Goal: Task Accomplishment & Management: Use online tool/utility

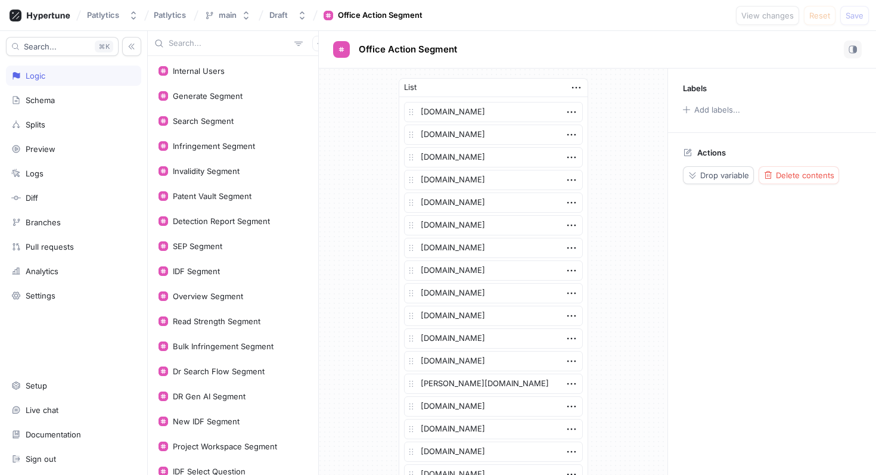
scroll to position [371, 0]
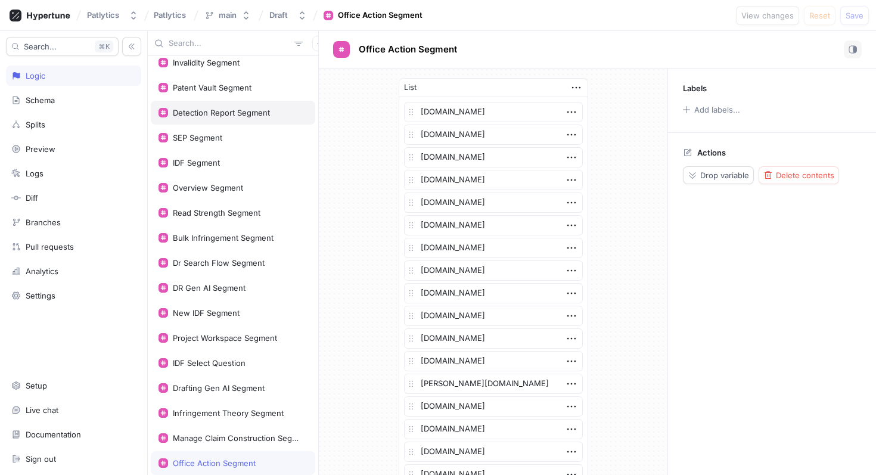
click at [235, 111] on div "Detection Report Segment" at bounding box center [221, 113] width 97 height 10
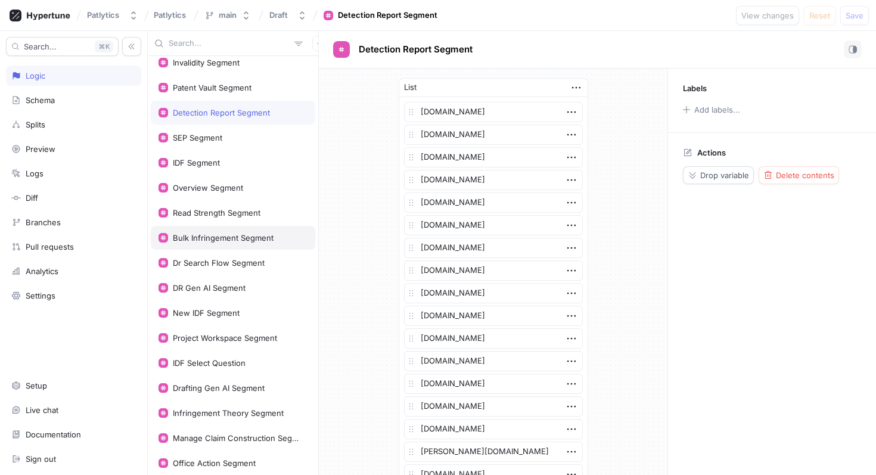
click at [221, 239] on div "Bulk Infringement Segment" at bounding box center [223, 238] width 101 height 10
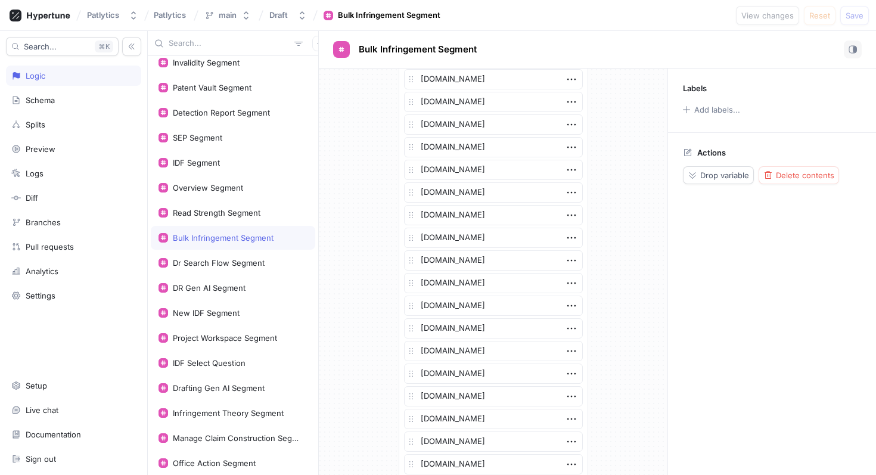
scroll to position [466, 0]
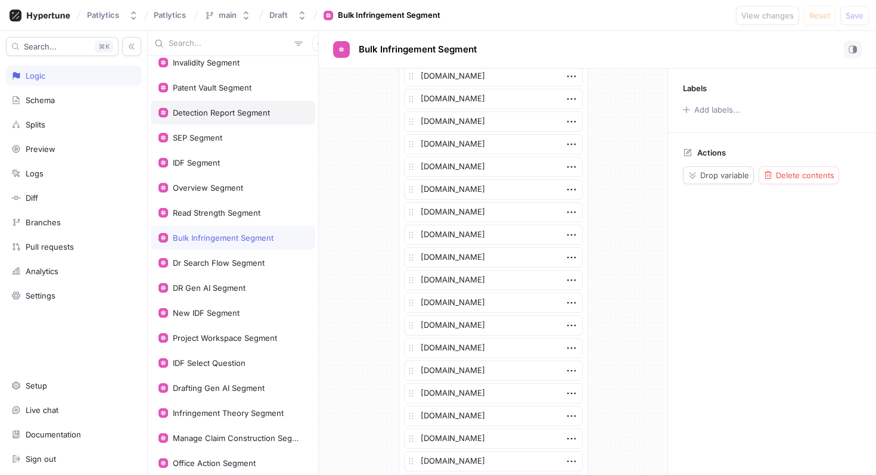
click at [236, 107] on div "Detection Report Segment" at bounding box center [233, 113] width 164 height 24
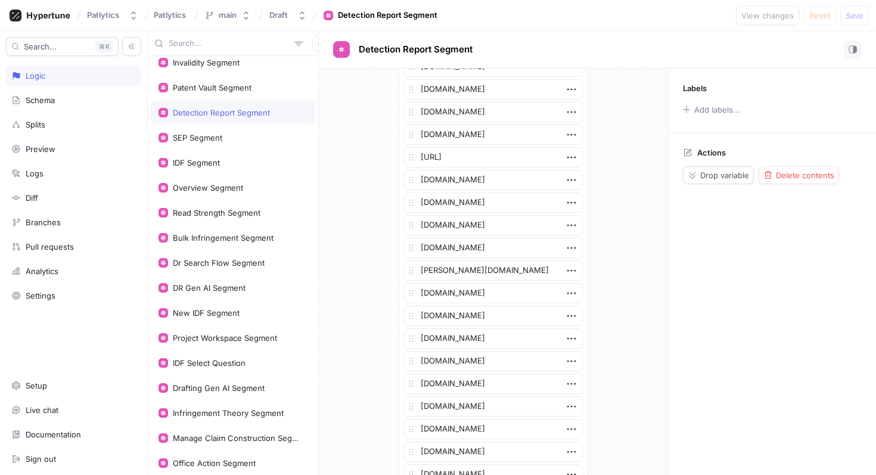
scroll to position [770, 0]
click at [225, 239] on div "Bulk Infringement Segment" at bounding box center [223, 238] width 101 height 10
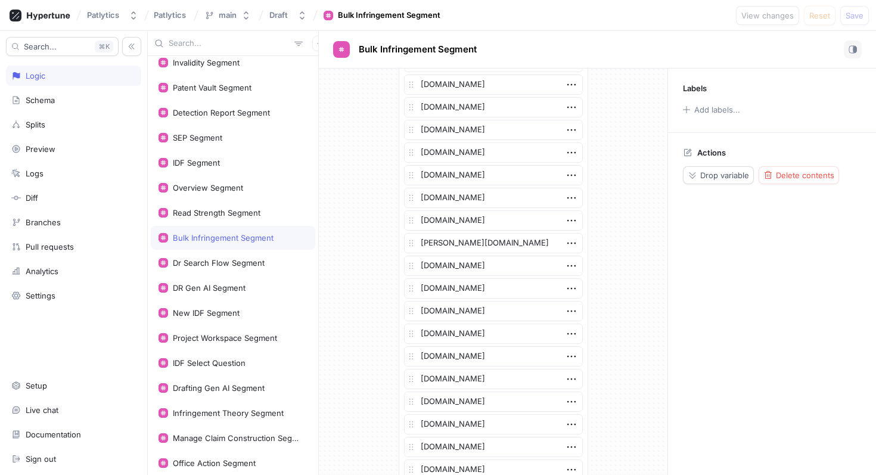
scroll to position [1276, 0]
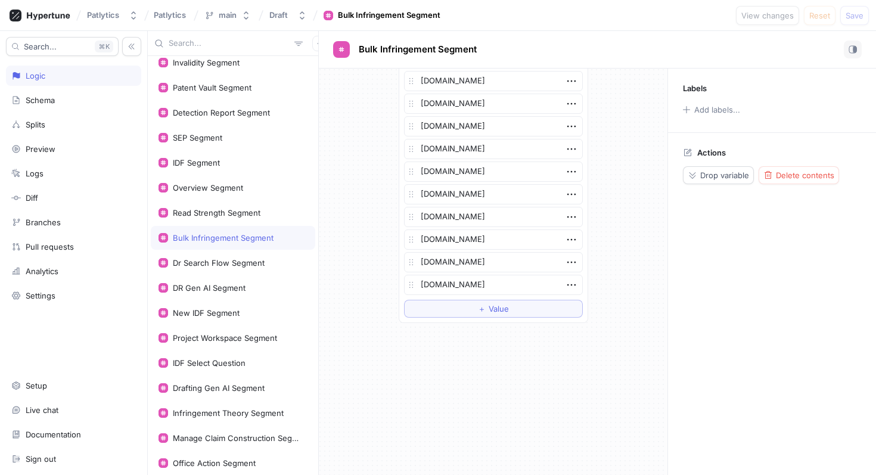
click at [453, 309] on button "＋ Value" at bounding box center [493, 309] width 179 height 18
type textarea "x"
type textarea "s"
type textarea "x"
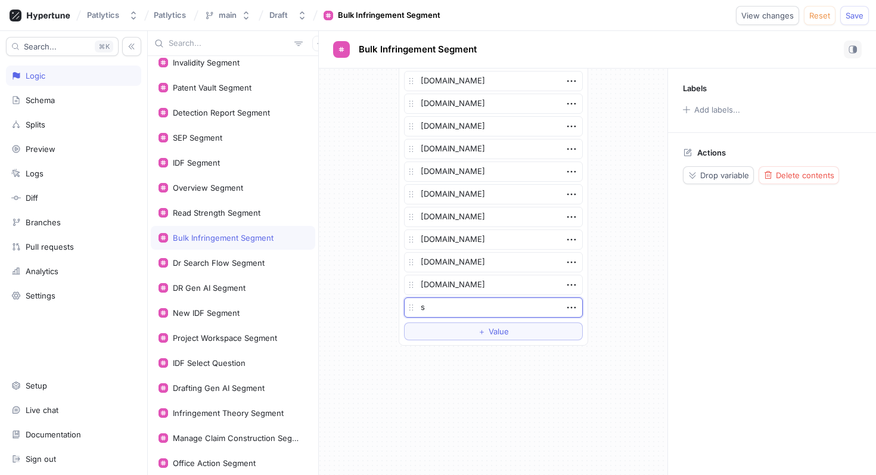
type textarea "sh"
type textarea "x"
type textarea "she"
type textarea "x"
type textarea "shep"
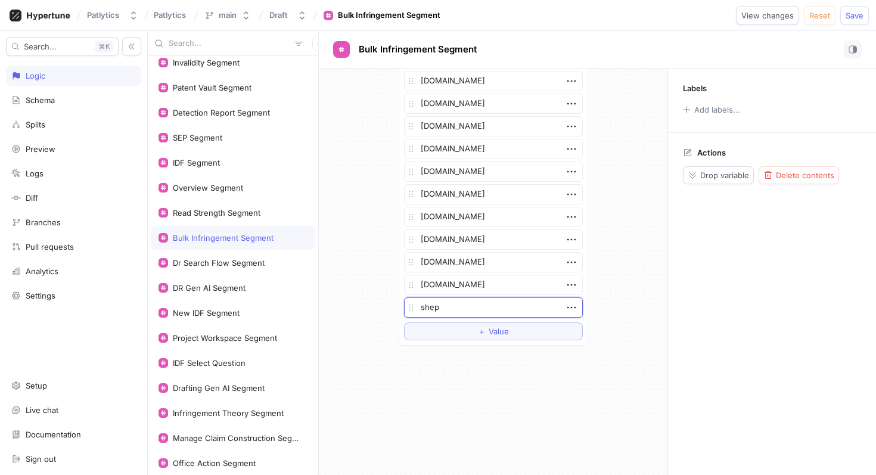
type textarea "x"
type textarea "shepp"
type textarea "x"
type textarea "[PERSON_NAME]"
type textarea "x"
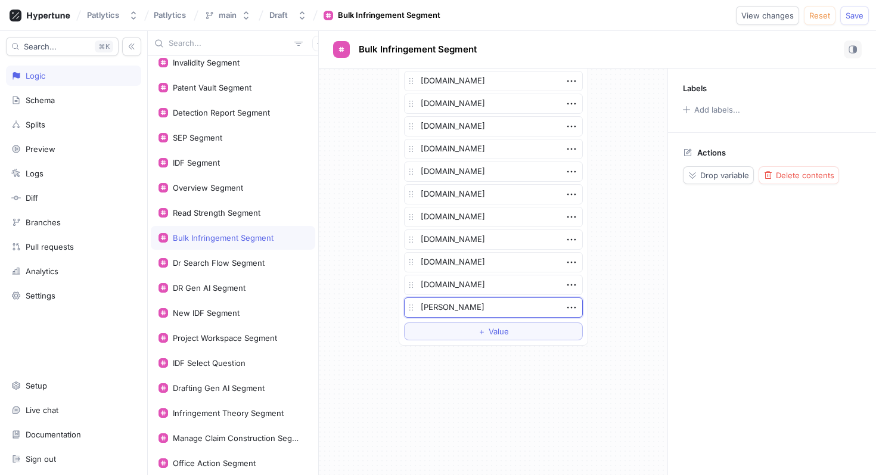
type textarea "sheppar"
type textarea "x"
type textarea "[PERSON_NAME]"
type textarea "x"
type textarea "sheppardmu"
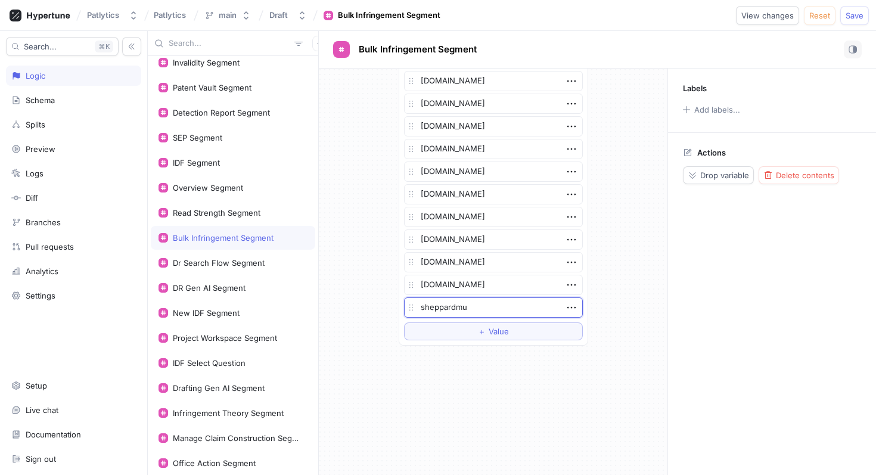
type textarea "x"
type textarea "sheppardmul"
type textarea "x"
type textarea "sheppardmull"
type textarea "x"
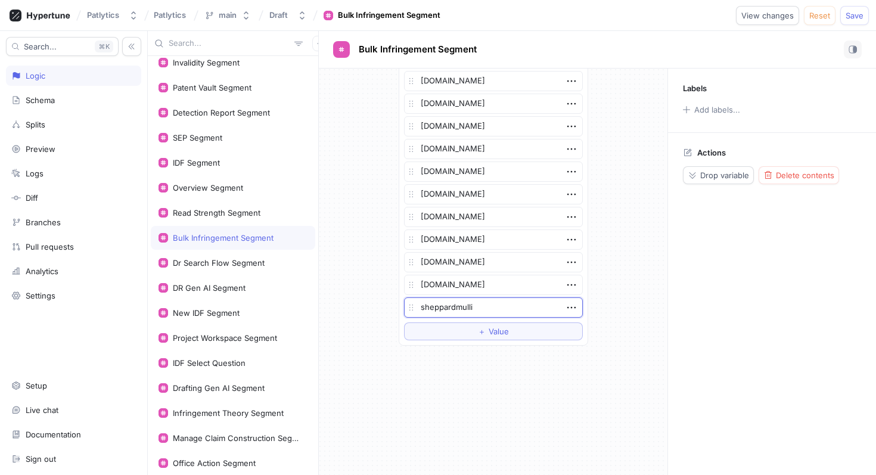
type textarea "sheppardmullin"
type textarea "x"
type textarea "sheppardmullin."
type textarea "x"
type textarea "sheppardmullin.c"
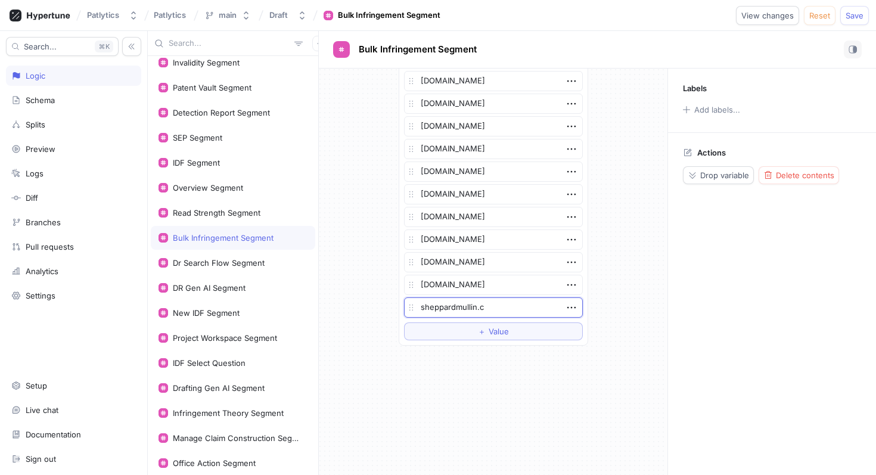
type textarea "x"
type textarea "[DOMAIN_NAME]"
type textarea "x"
type textarea "[DOMAIN_NAME]"
click at [844, 13] on button "Save" at bounding box center [854, 15] width 29 height 19
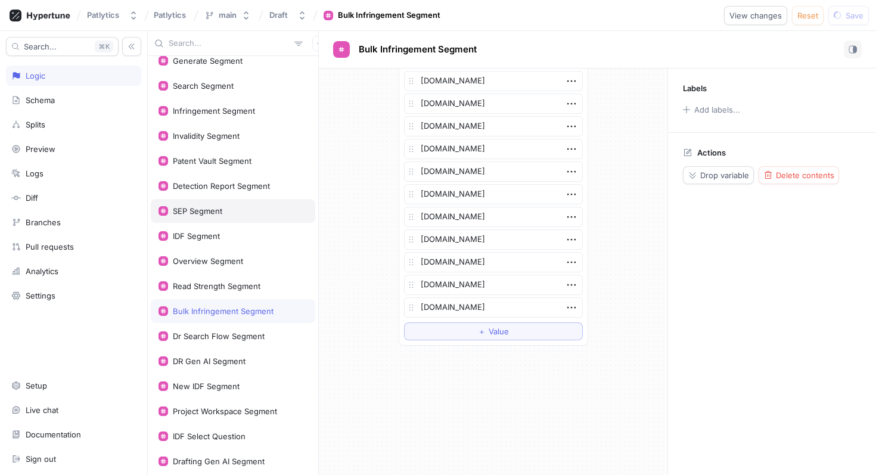
scroll to position [0, 0]
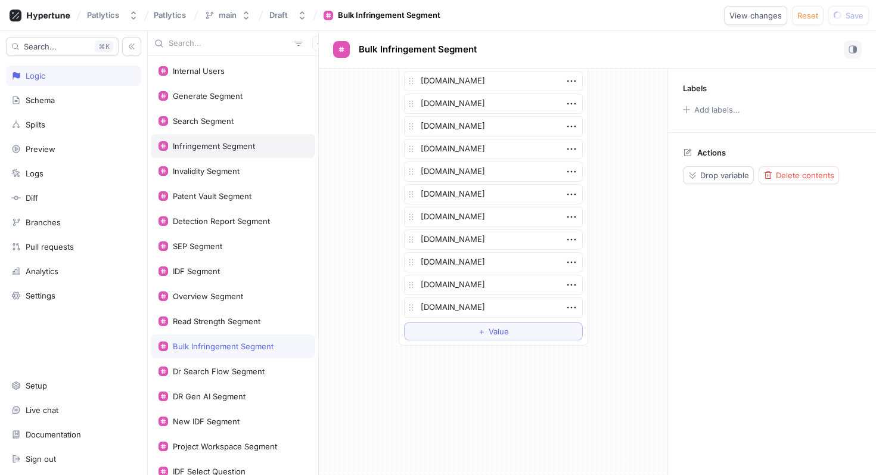
click at [225, 148] on div "Infringement Segment" at bounding box center [214, 146] width 82 height 10
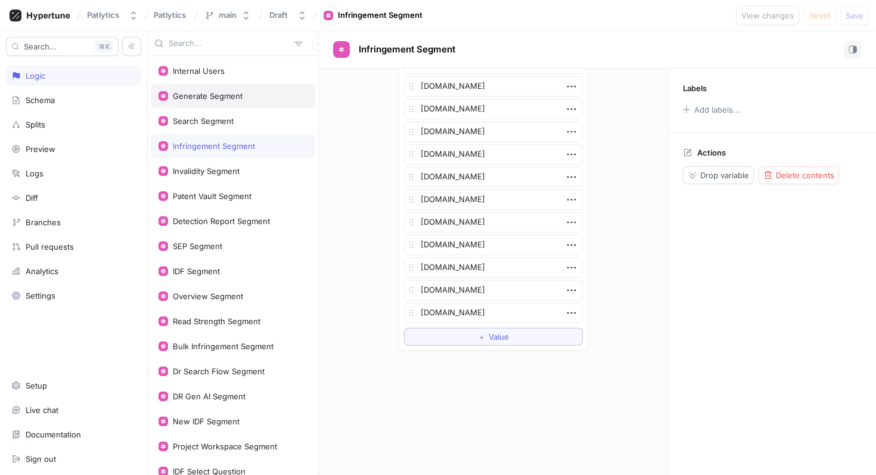
click at [228, 89] on div "Generate Segment" at bounding box center [233, 96] width 164 height 24
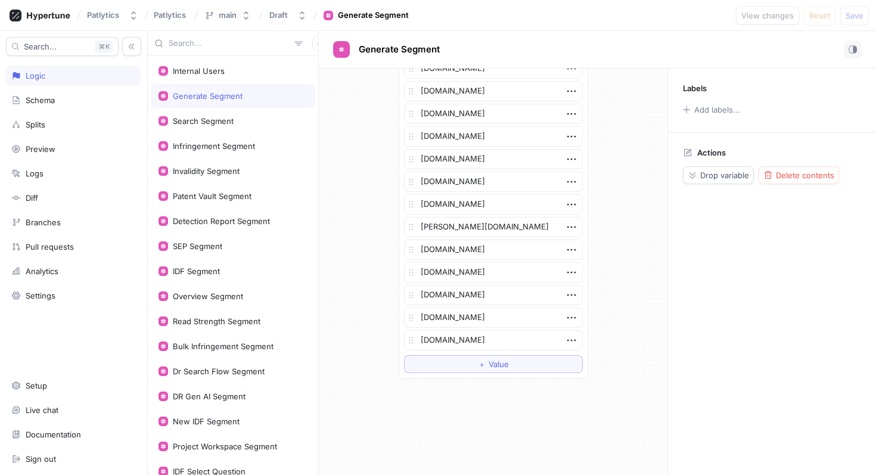
scroll to position [1887, 0]
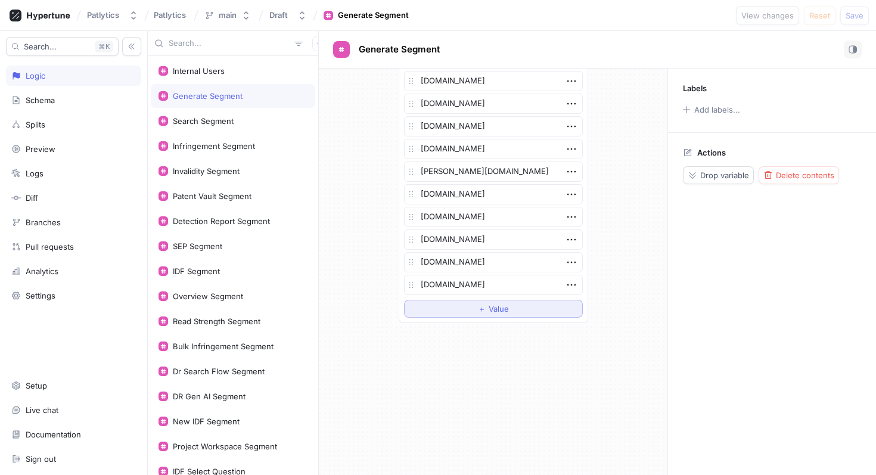
click at [462, 302] on button "＋ Value" at bounding box center [493, 309] width 179 height 18
type textarea "x"
type textarea "s"
type textarea "x"
type textarea "sk"
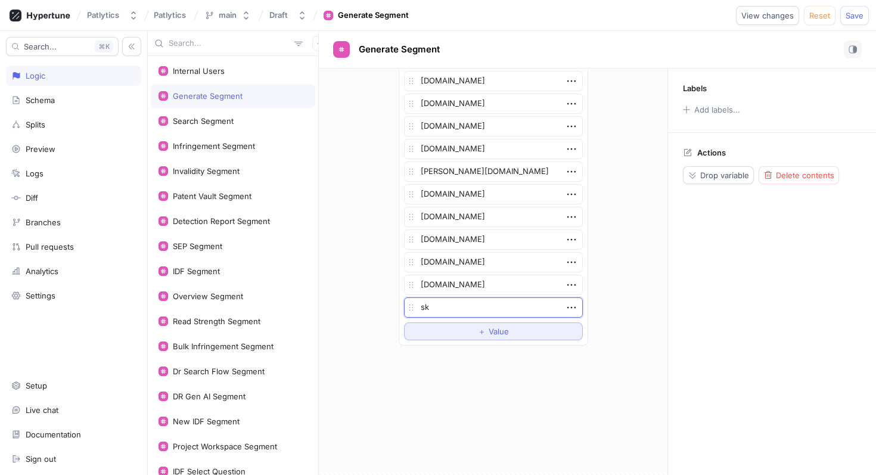
type textarea "x"
type textarea "sky"
type textarea "x"
type textarea "skys"
type textarea "x"
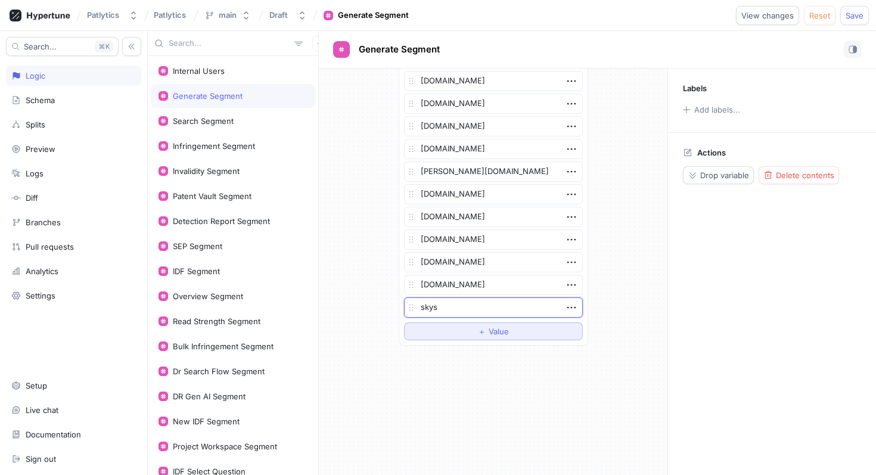
type textarea "skyso"
type textarea "x"
type textarea "skyson"
type textarea "x"
click at [480, 304] on textarea "skyson" at bounding box center [493, 307] width 179 height 20
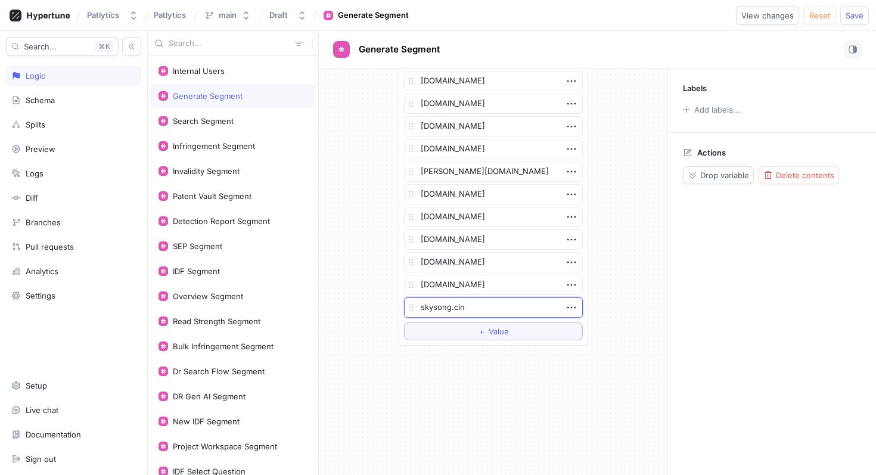
type textarea "skysong.cinn"
type textarea "x"
type textarea "skysong.cinn"
click at [491, 310] on textarea "skysong.cinn" at bounding box center [493, 307] width 179 height 20
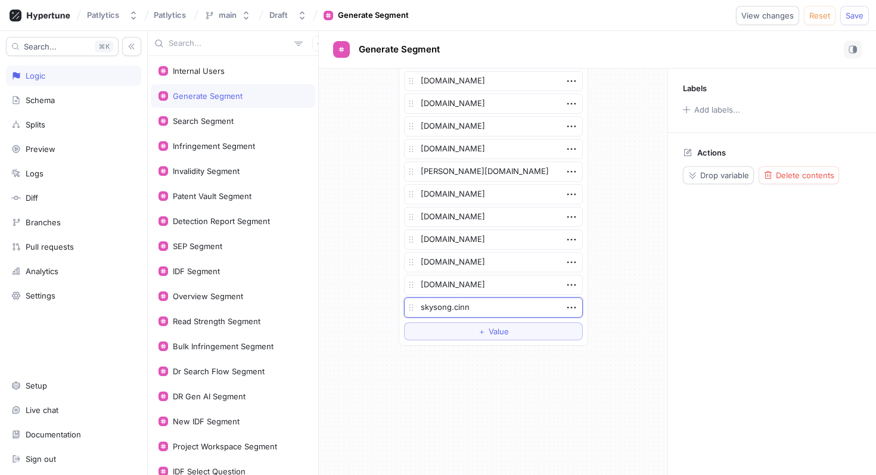
type textarea "x"
type textarea "skysong.cin"
type textarea "x"
type textarea "[DOMAIN_NAME]"
type textarea "x"
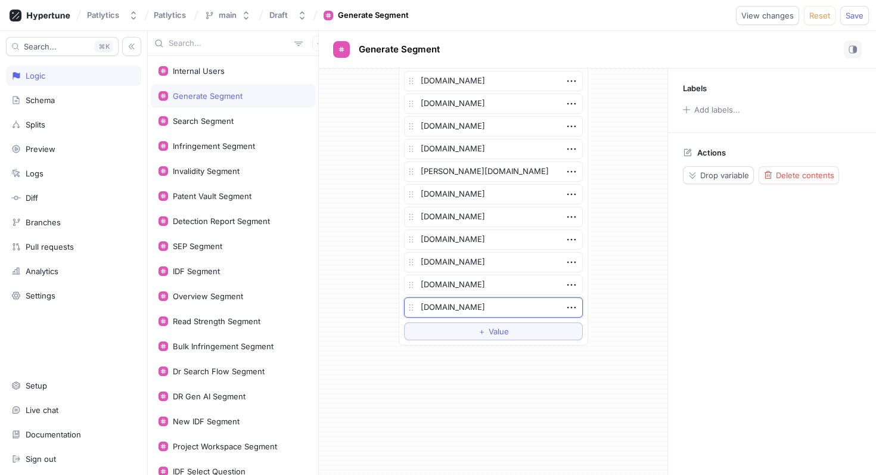
type textarea "skysong.c"
type textarea "x"
type textarea "skysong."
type textarea "x"
type textarea "skysong"
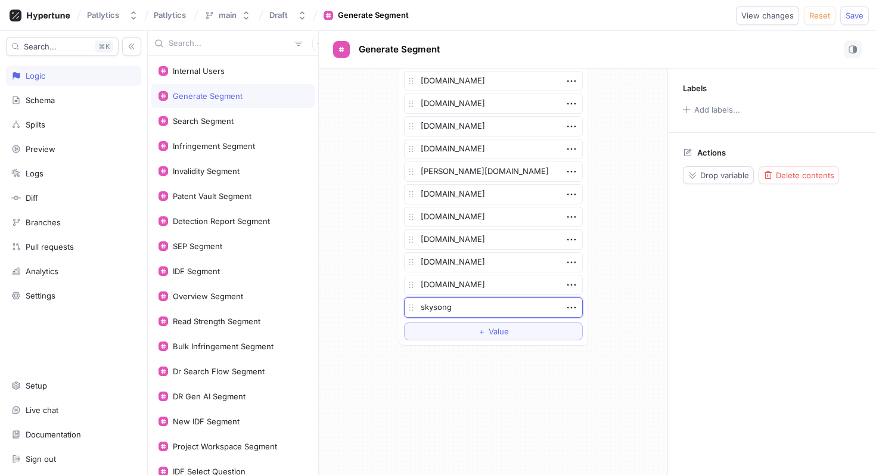
type textarea "x"
type textarea "skysongi"
type textarea "x"
type textarea "skysongin"
type textarea "x"
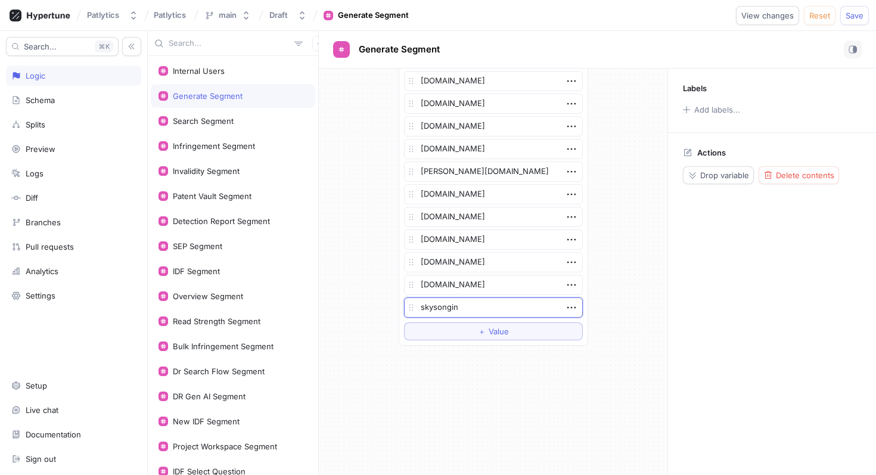
type textarea "skysonginn"
type textarea "x"
type textarea "skysonginno"
type textarea "x"
type textarea "skysonginnov"
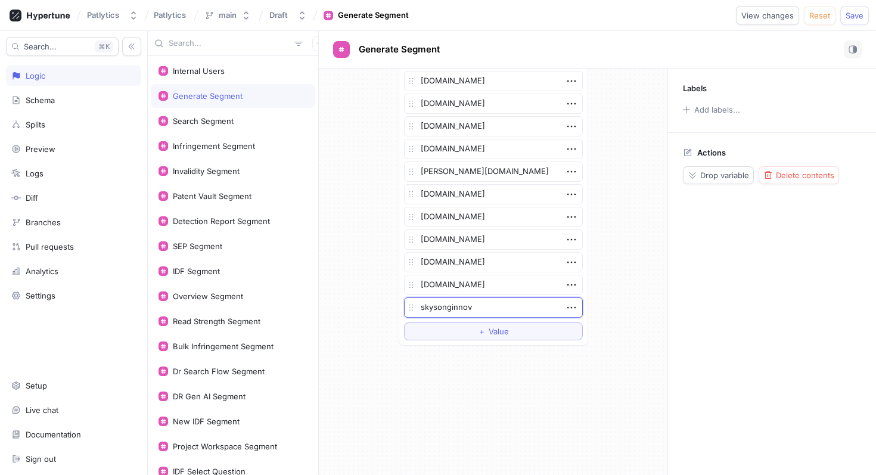
type textarea "x"
type textarea "skysonginnova"
type textarea "x"
type textarea "skysonginnovati"
type textarea "x"
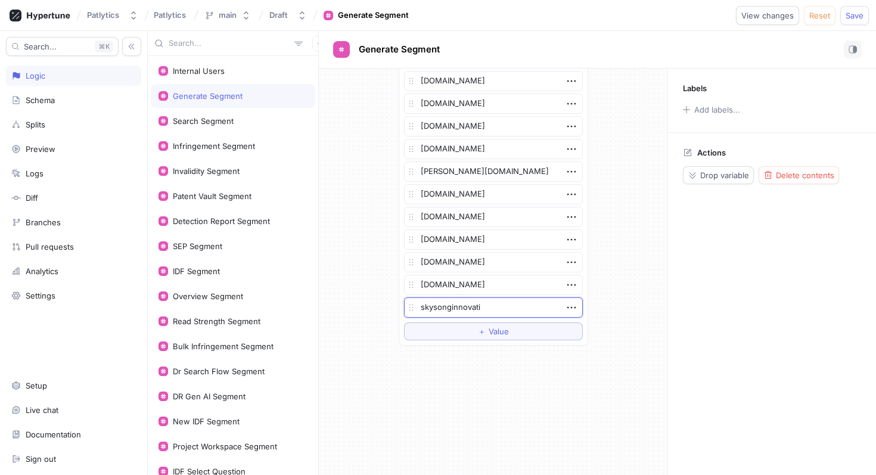
type textarea "skysonginnovatio"
type textarea "x"
type textarea "skysonginnovation"
type textarea "x"
type textarea "skysonginnovations"
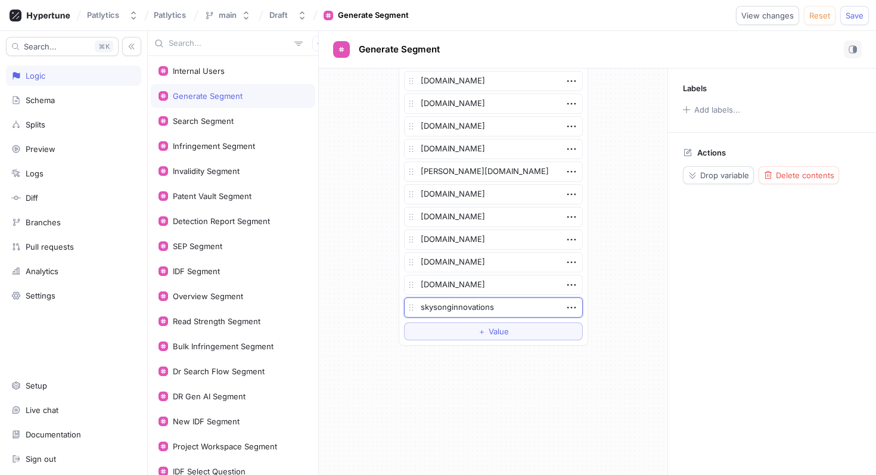
type textarea "x"
type textarea "skysonginnovations."
type textarea "x"
type textarea "skysonginnovations.c"
type textarea "x"
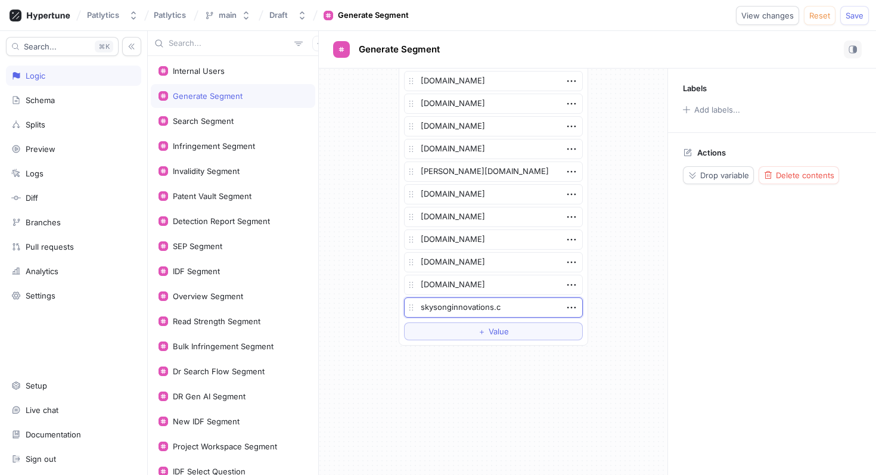
type textarea "[DOMAIN_NAME]"
type textarea "x"
type textarea "[DOMAIN_NAME]"
click at [859, 18] on span "Save" at bounding box center [854, 15] width 18 height 7
click at [238, 351] on div "Bulk Infringement Segment" at bounding box center [233, 346] width 164 height 24
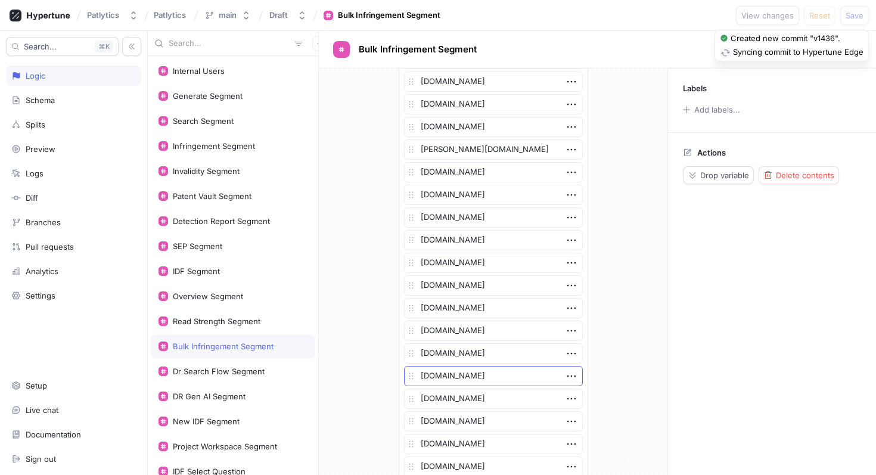
scroll to position [1299, 0]
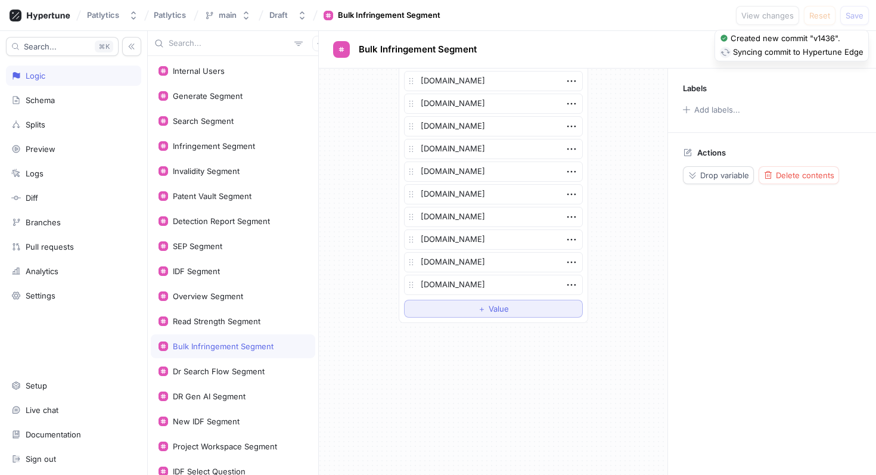
click at [471, 301] on button "＋ Value" at bounding box center [493, 309] width 179 height 18
type textarea "x"
type textarea "s"
type textarea "x"
type textarea "sy"
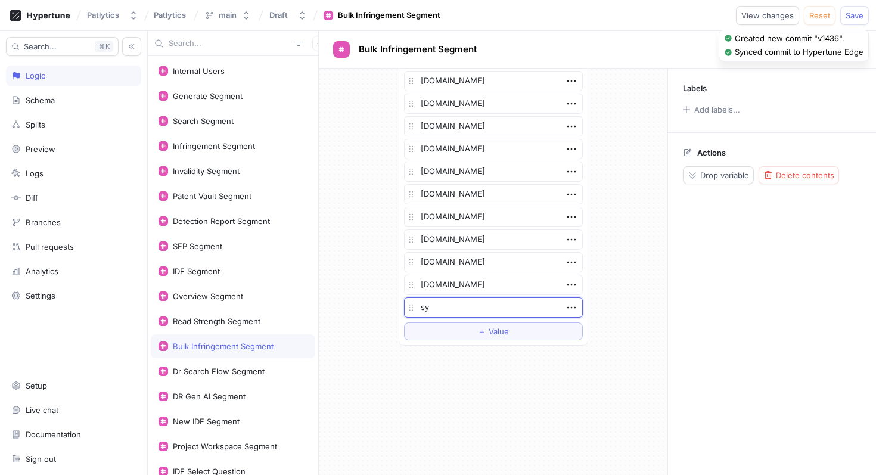
type textarea "x"
type textarea "syn"
type textarea "x"
type textarea "sy"
type textarea "x"
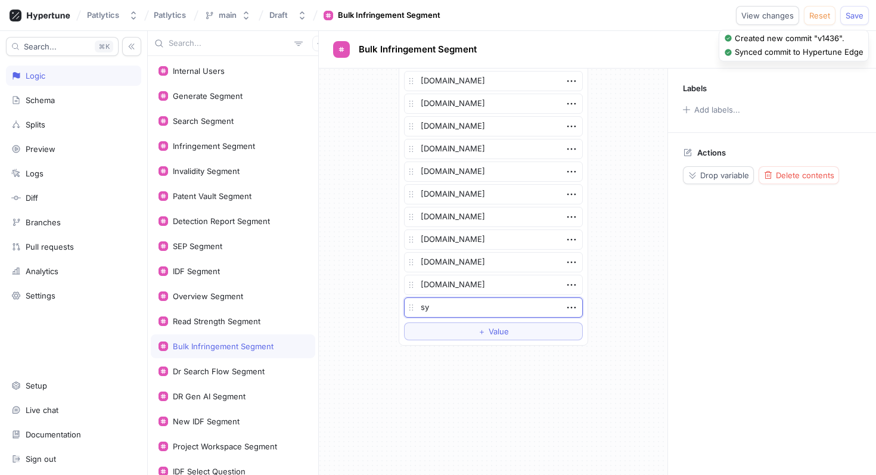
type textarea "syk"
type textarea "x"
type textarea "sy"
type textarea "x"
type textarea "s"
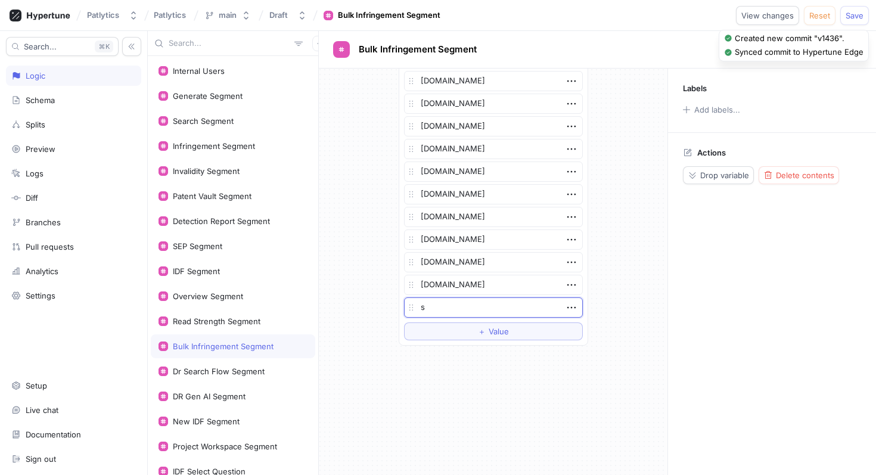
type textarea "x"
type textarea "sk"
type textarea "x"
type textarea "sks"
type textarea "x"
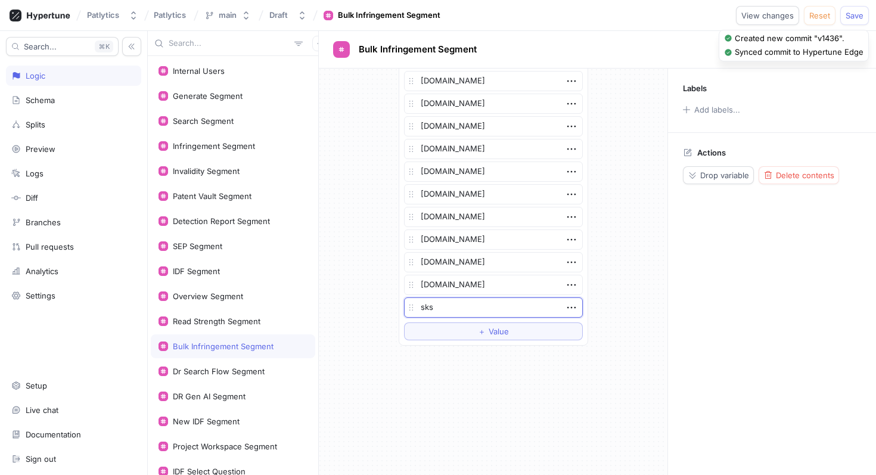
type textarea "sk"
type textarea "x"
type textarea "sky"
type textarea "x"
type textarea "skys"
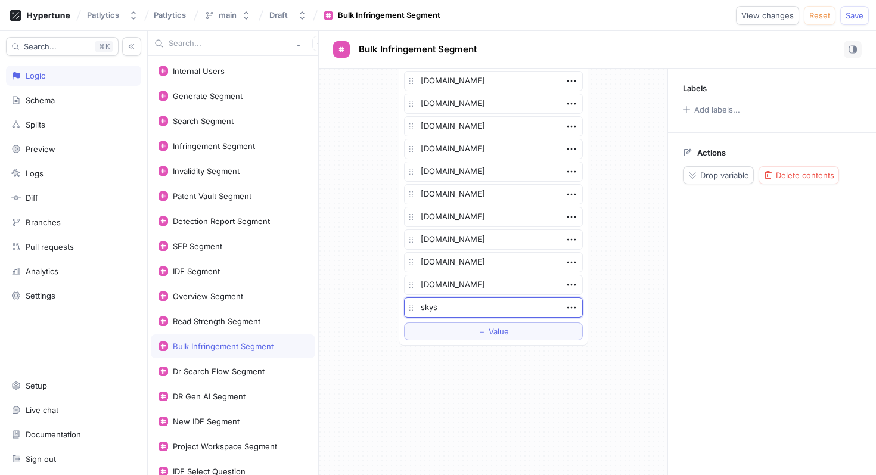
type textarea "x"
type textarea "skyso"
type textarea "x"
type textarea "skyson"
type textarea "x"
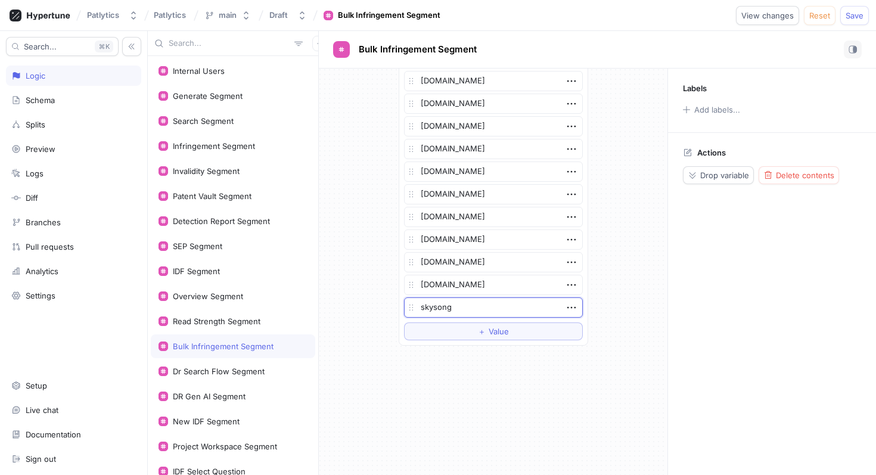
type textarea "skysongi"
type textarea "x"
type textarea "skysongin"
type textarea "x"
type textarea "skysonginn"
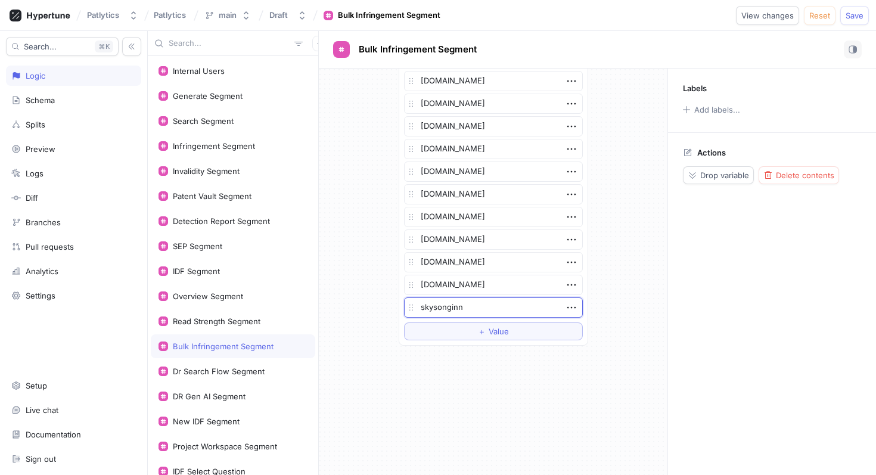
type textarea "x"
type textarea "skysonginno"
type textarea "x"
type textarea "skysonginnov"
type textarea "x"
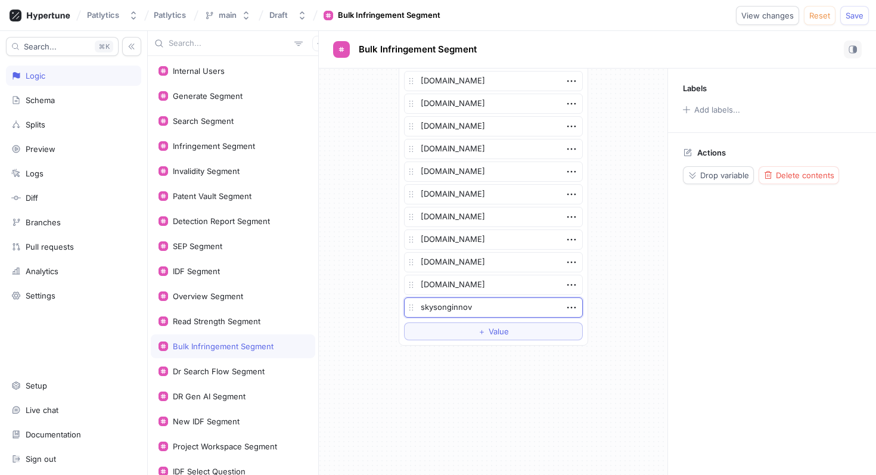
type textarea "skysonginnova"
type textarea "x"
type textarea "skysonginnovat"
type textarea "x"
type textarea "skysonginnovato"
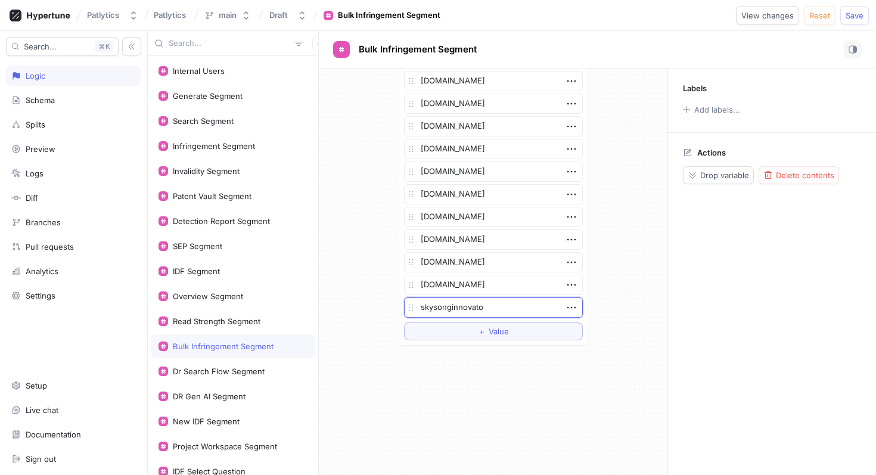
type textarea "x"
type textarea "skysonginnovaton"
type textarea "x"
type textarea "skysonginnovatons"
type textarea "x"
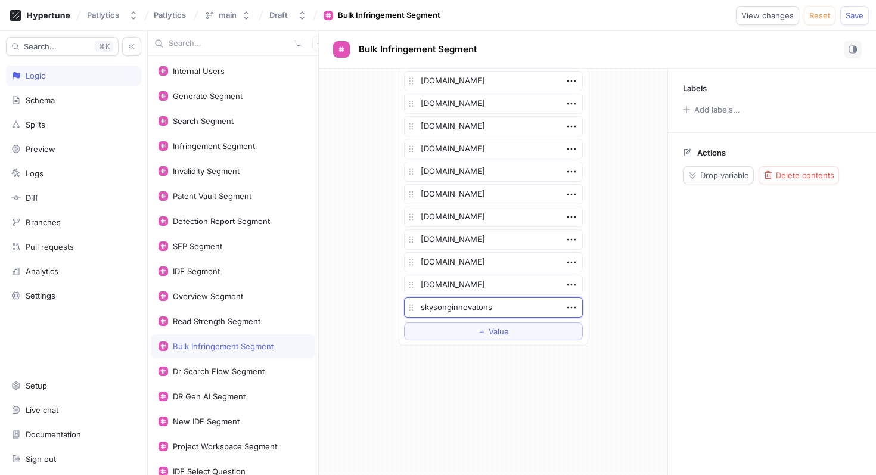
type textarea "skysonginnovatons."
type textarea "x"
type textarea "[DOMAIN_NAME]"
type textarea "x"
type textarea "[DOMAIN_NAME]"
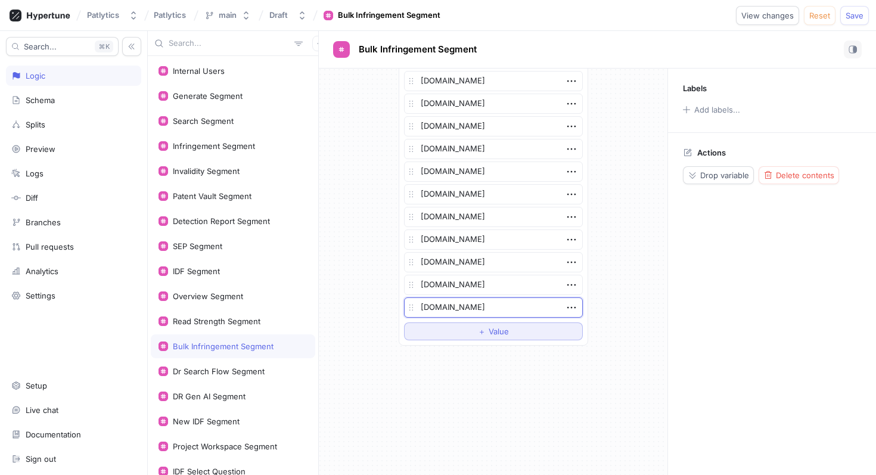
click at [548, 328] on button "＋ Value" at bounding box center [493, 331] width 179 height 18
click at [565, 329] on icon "button" at bounding box center [571, 329] width 13 height 13
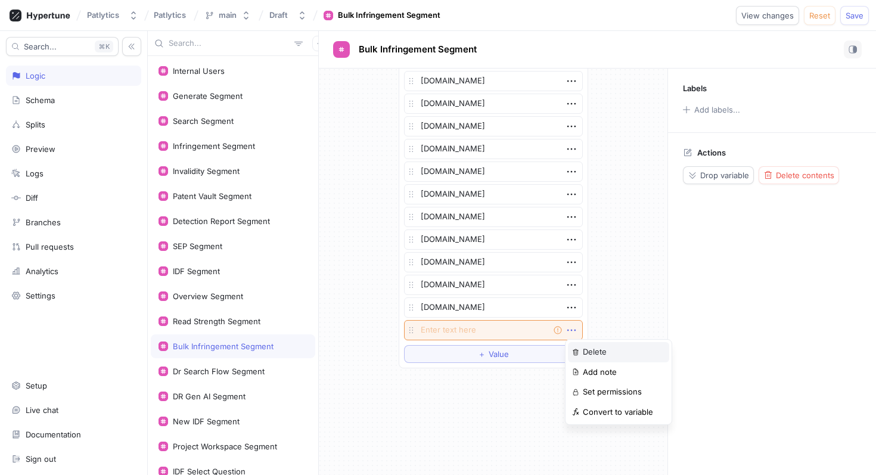
click at [581, 352] on div "Delete" at bounding box center [618, 352] width 101 height 20
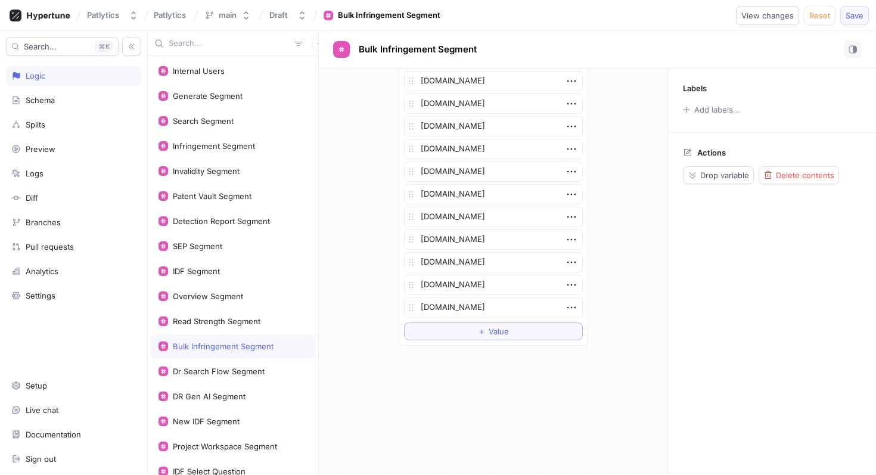
click at [852, 20] on button "Save" at bounding box center [854, 15] width 29 height 19
type textarea "x"
